Goal: Task Accomplishment & Management: Manage account settings

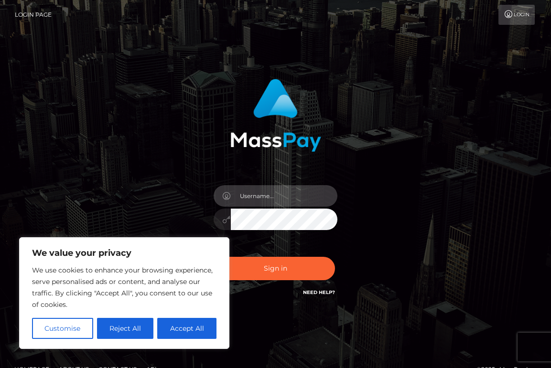
type input "[EMAIL_ADDRESS][DOMAIN_NAME]"
click at [275, 269] on button "Sign in" at bounding box center [275, 268] width 119 height 23
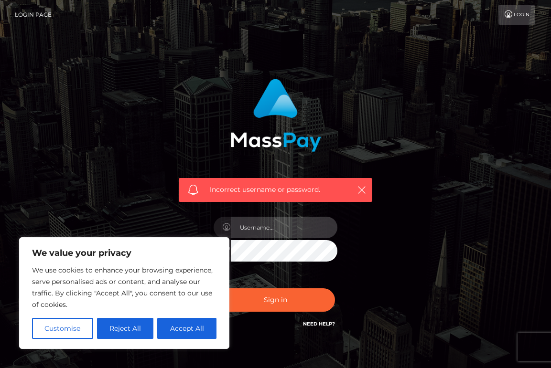
type input "[EMAIL_ADDRESS][DOMAIN_NAME]"
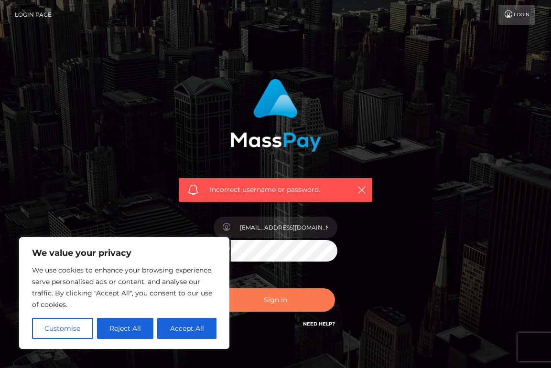
click at [305, 298] on button "Sign in" at bounding box center [275, 300] width 119 height 23
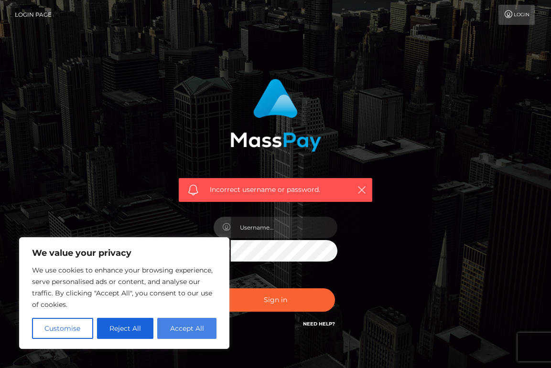
click at [182, 331] on button "Accept All" at bounding box center [186, 328] width 59 height 21
checkbox input "true"
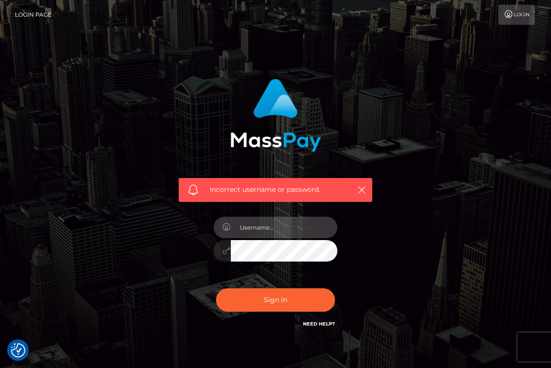
click at [261, 222] on input "text" at bounding box center [284, 228] width 107 height 22
type input "[EMAIL_ADDRESS][DOMAIN_NAME]"
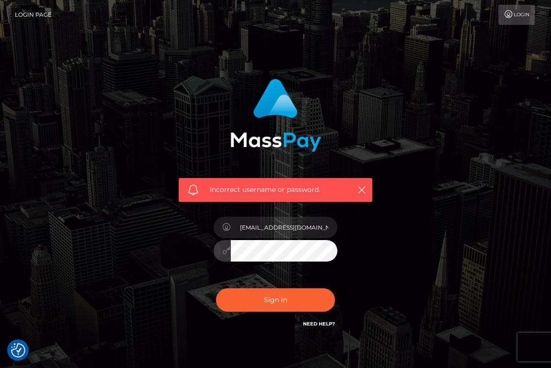
click at [275, 300] on button "Sign in" at bounding box center [275, 300] width 119 height 23
click at [473, 122] on div "Incorrect username or password." at bounding box center [275, 209] width 459 height 275
click at [21, 20] on link "Login Page" at bounding box center [33, 15] width 37 height 20
click at [21, 19] on link "Login Page" at bounding box center [33, 15] width 37 height 20
